Goal: Check status: Check status

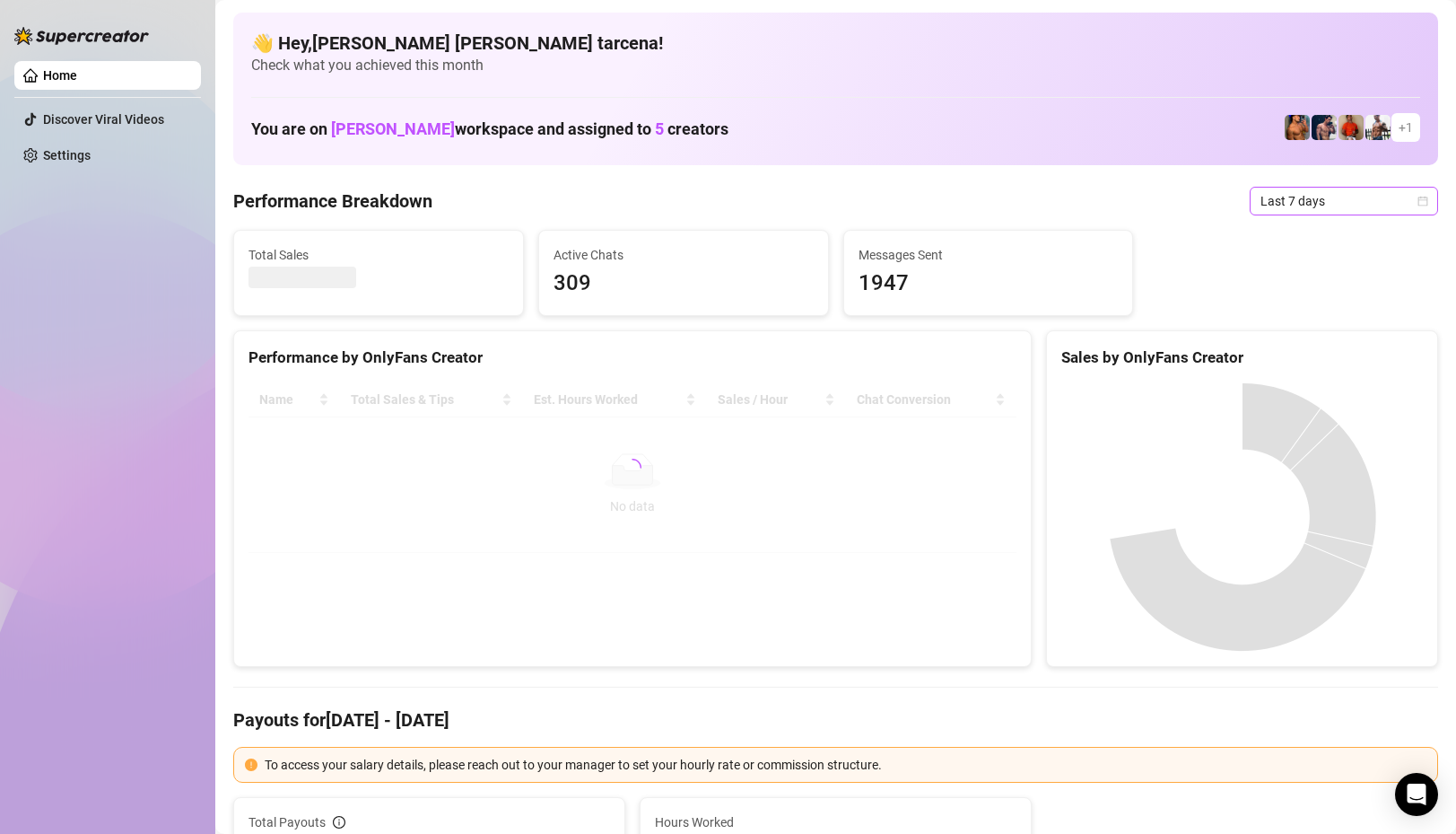
click at [1319, 206] on span "Last 7 days" at bounding box center [1344, 200] width 167 height 27
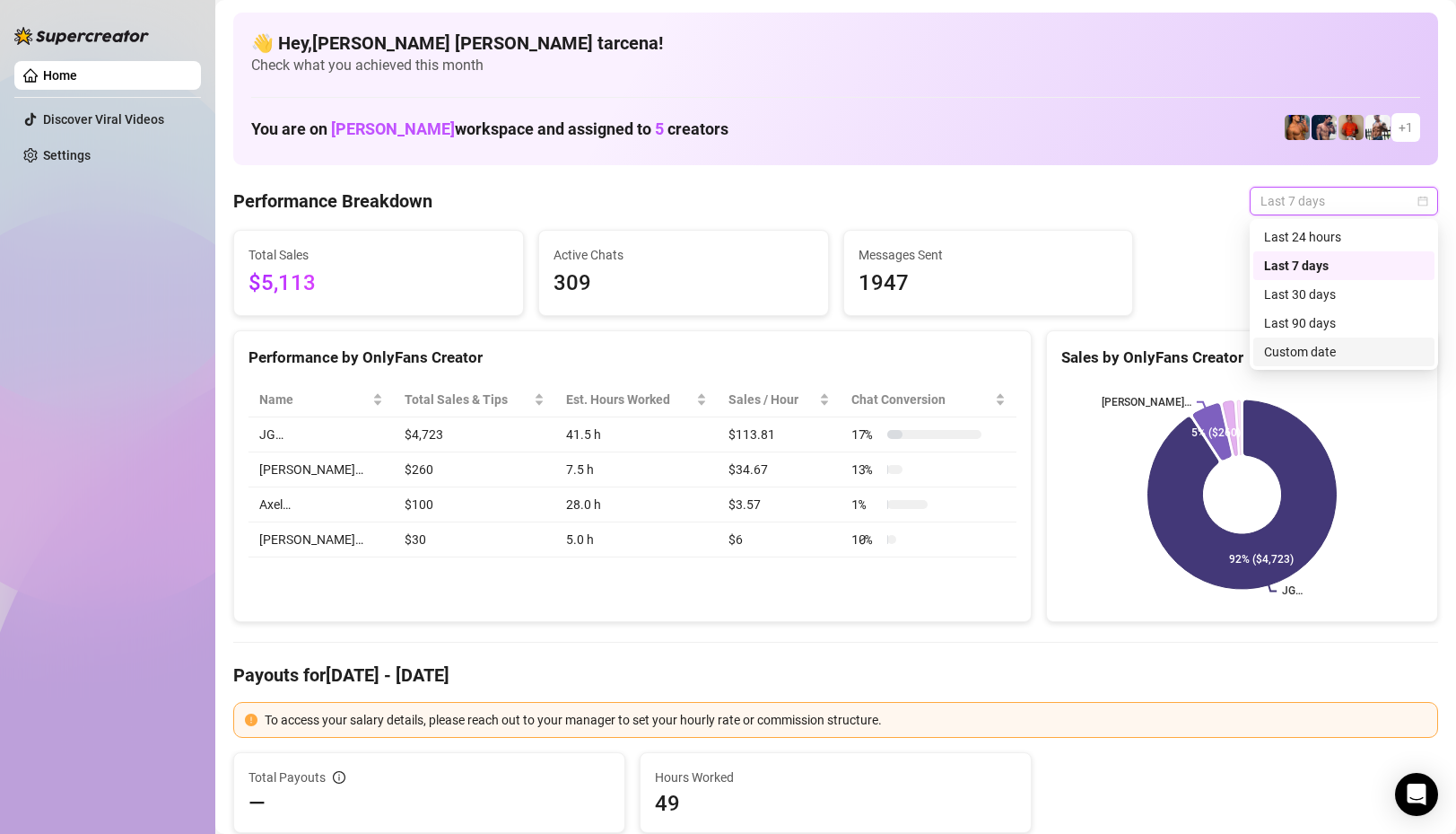
click at [1320, 354] on div "Custom date" at bounding box center [1344, 352] width 160 height 20
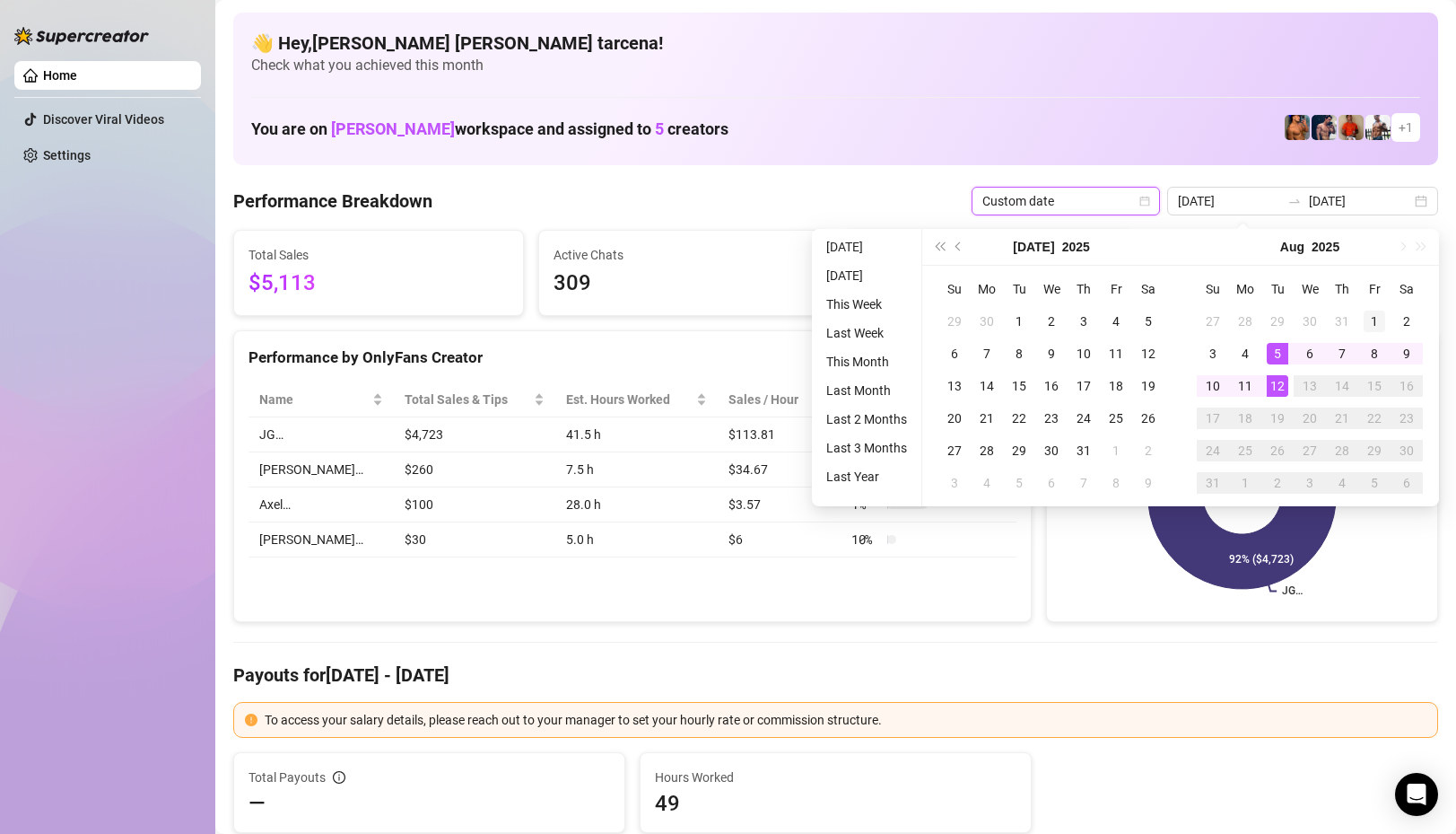
type input "[DATE]"
click at [1376, 318] on div "1" at bounding box center [1375, 321] width 22 height 22
type input "[DATE]"
click at [1281, 384] on div "12" at bounding box center [1278, 386] width 22 height 22
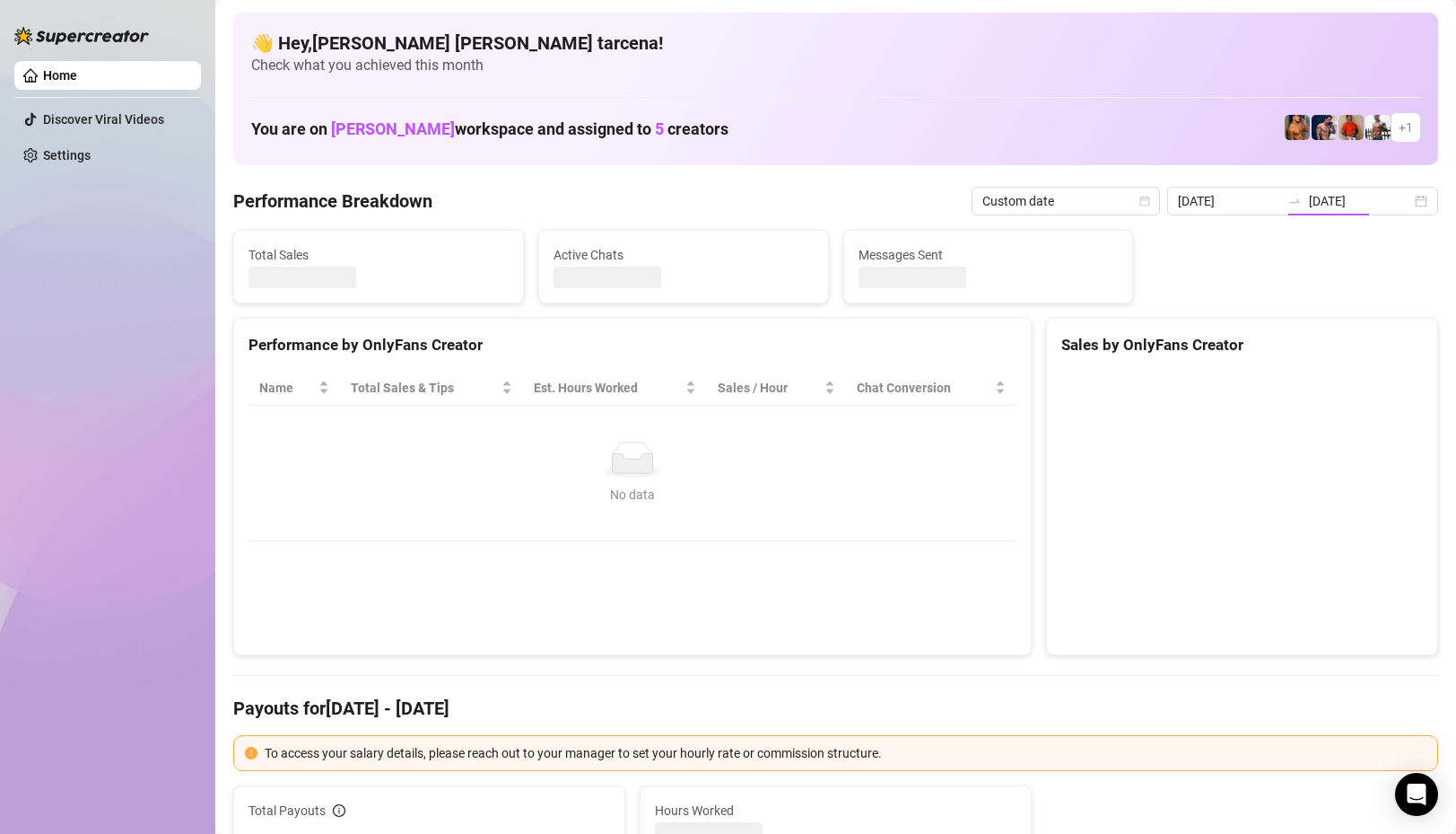
type input "[DATE]"
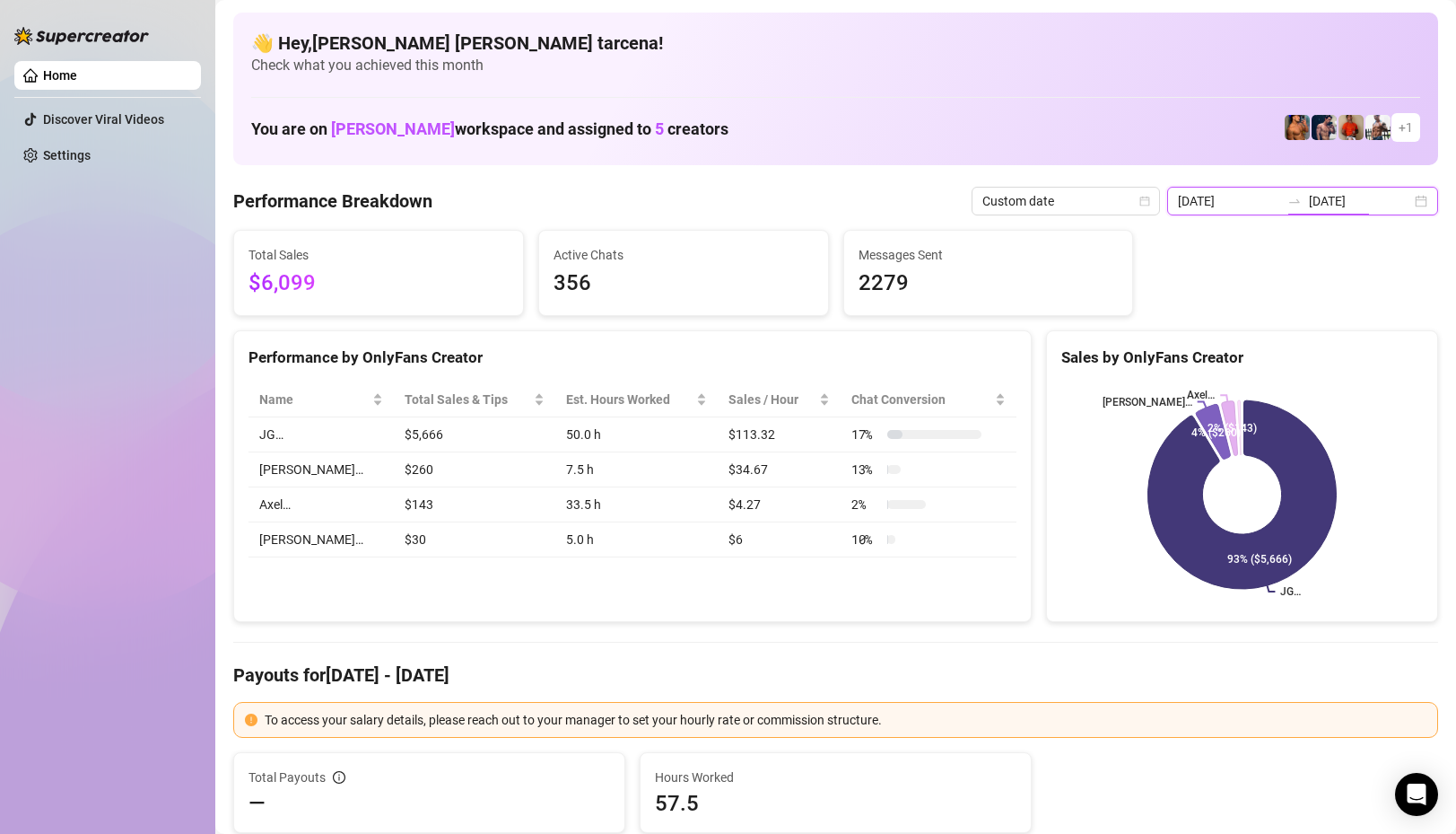
click at [1358, 201] on input "[DATE]" at bounding box center [1360, 201] width 102 height 20
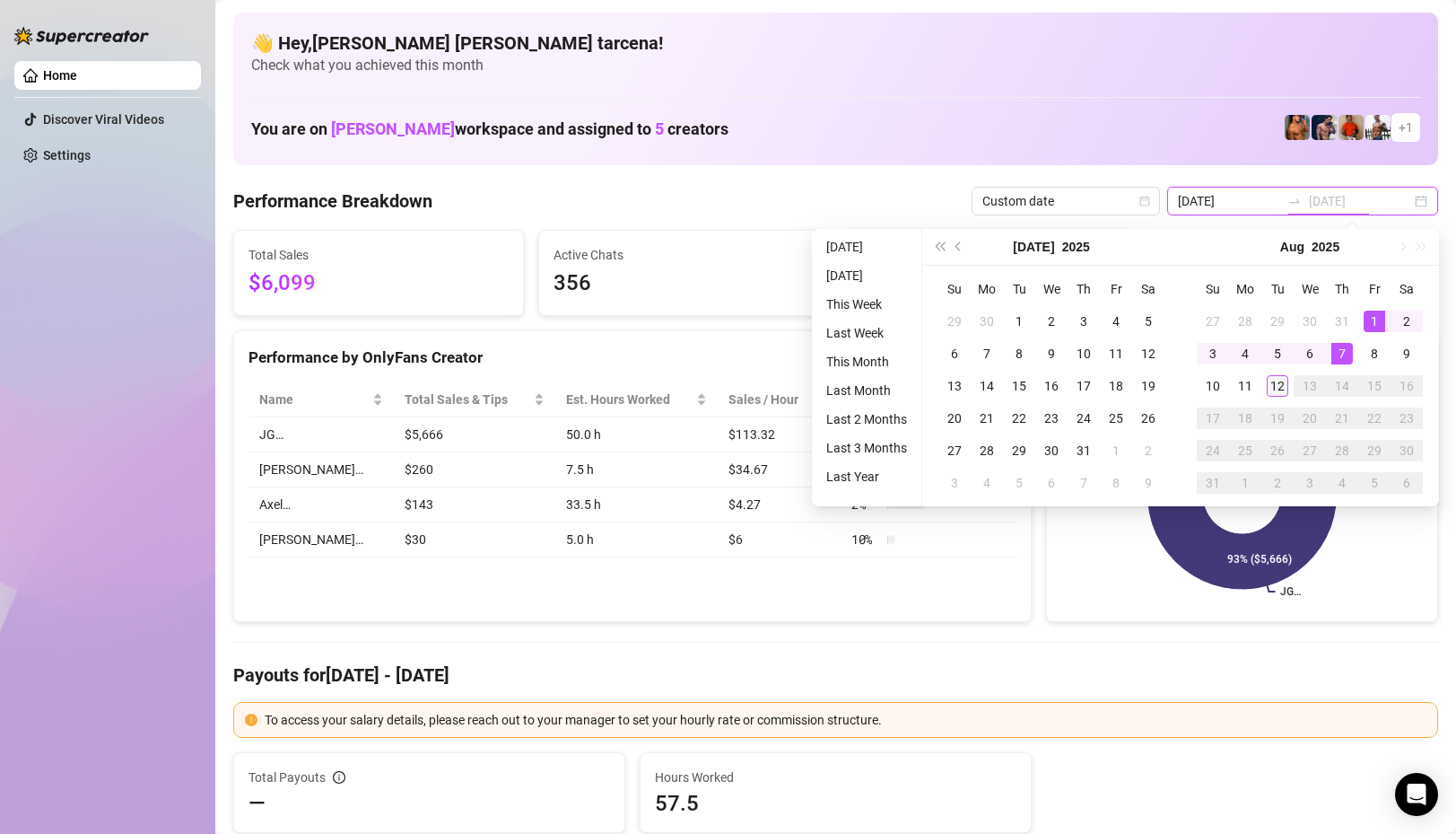
type input "[DATE]"
click at [1273, 385] on div "12" at bounding box center [1278, 386] width 22 height 22
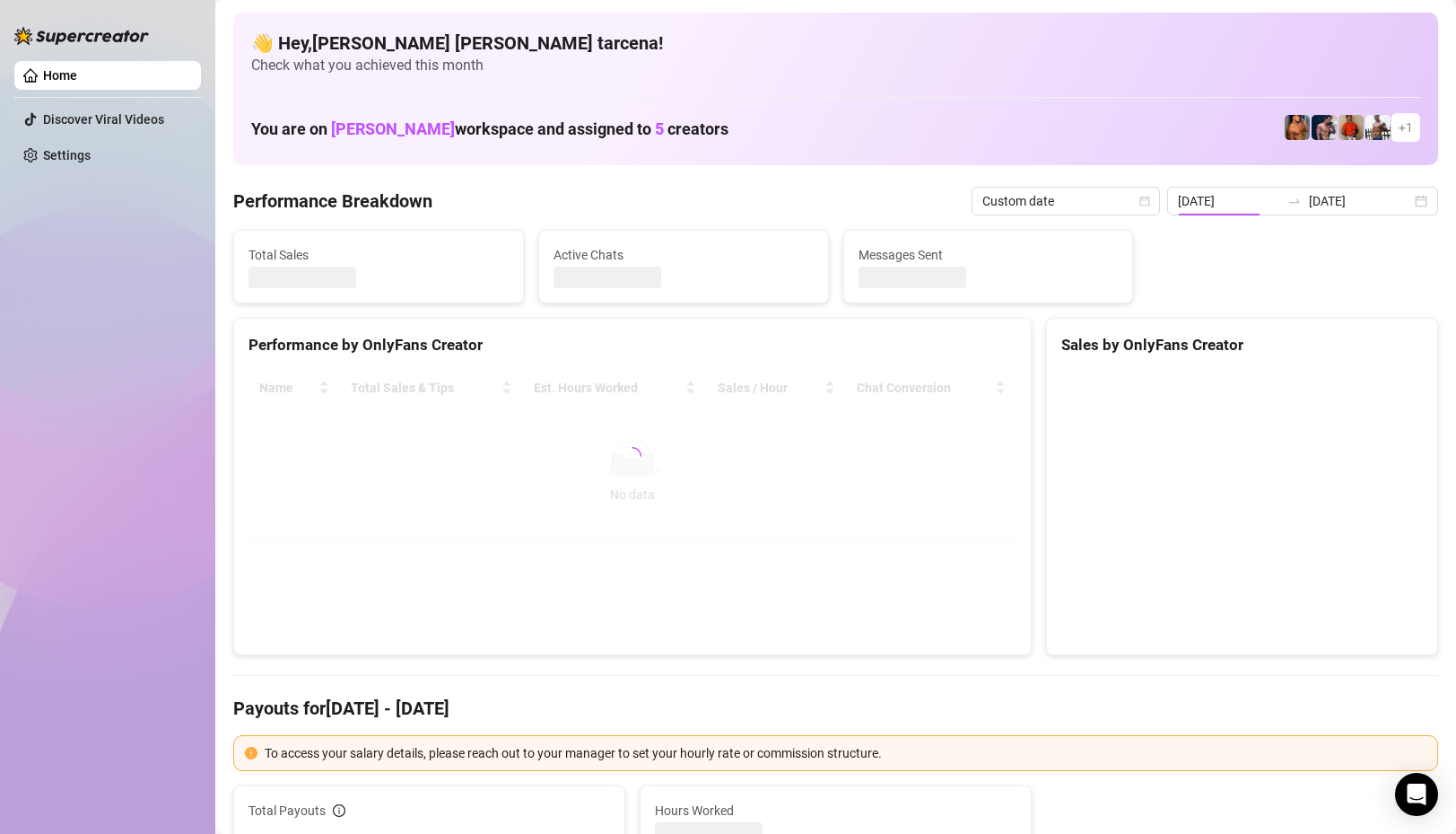
type input "[DATE]"
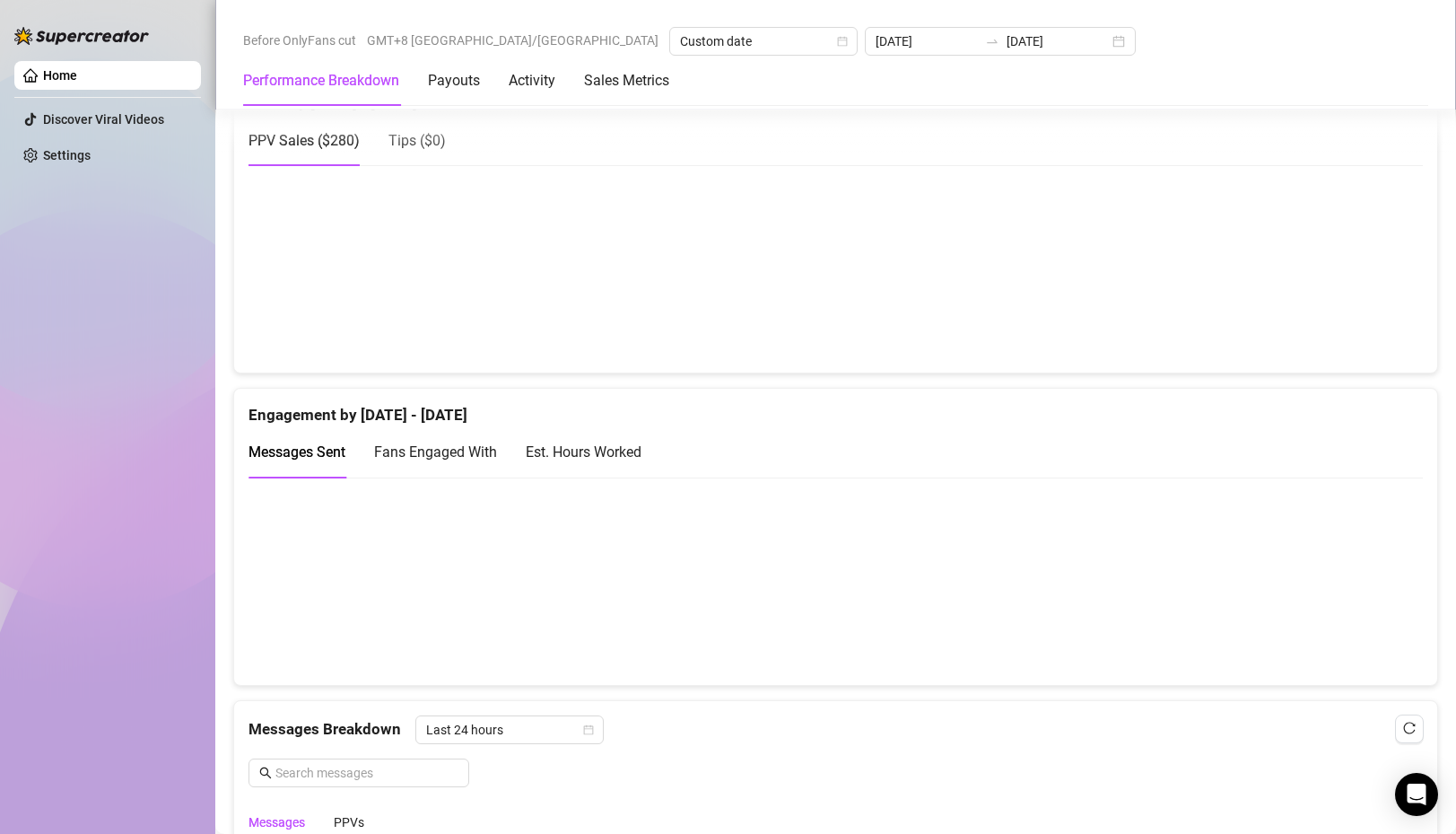
scroll to position [611, 0]
